Goal: Task Accomplishment & Management: Complete application form

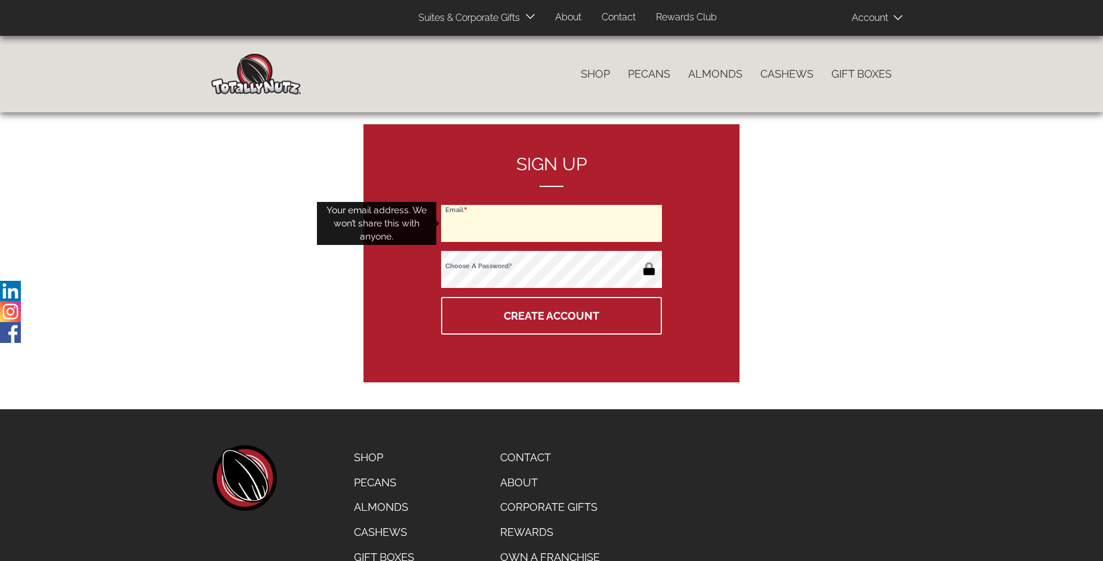
click at [552, 223] on input "Email" at bounding box center [551, 223] width 221 height 37
type input "[EMAIL_ADDRESS][DOMAIN_NAME]"
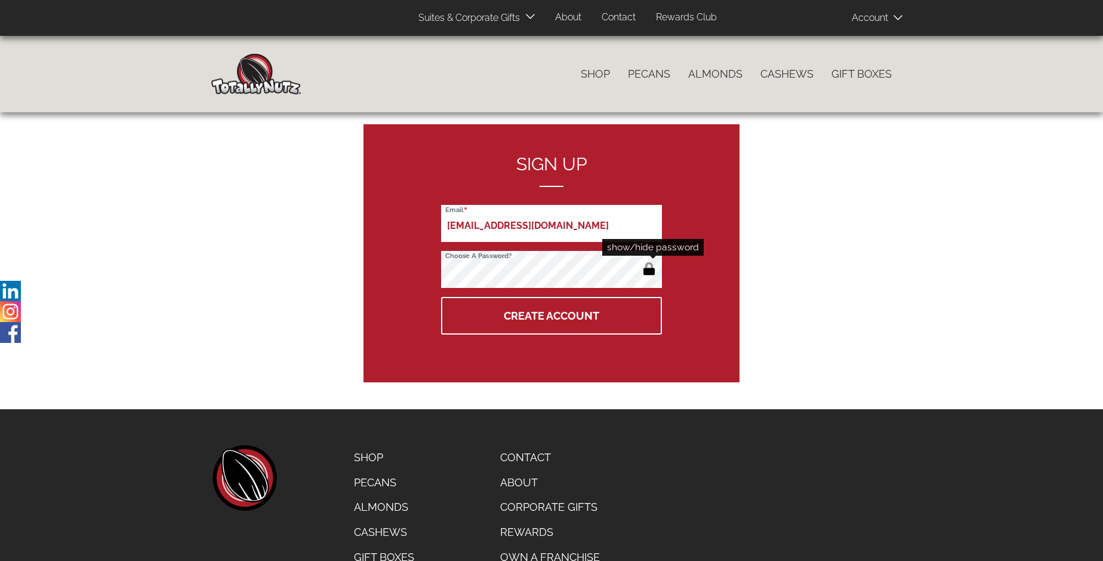
click at [649, 270] on button "button" at bounding box center [649, 269] width 20 height 19
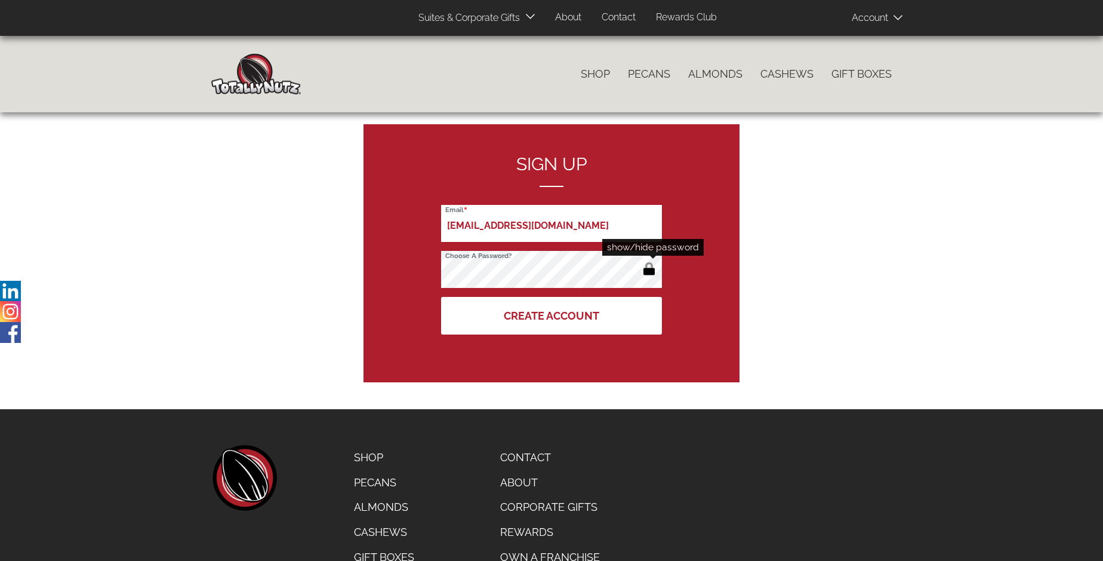
click at [552, 315] on button "Create Account" at bounding box center [551, 316] width 221 height 38
